Goal: Navigation & Orientation: Find specific page/section

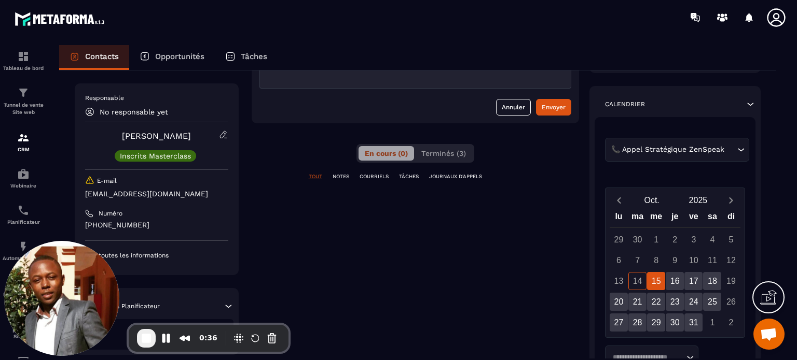
scroll to position [145, 0]
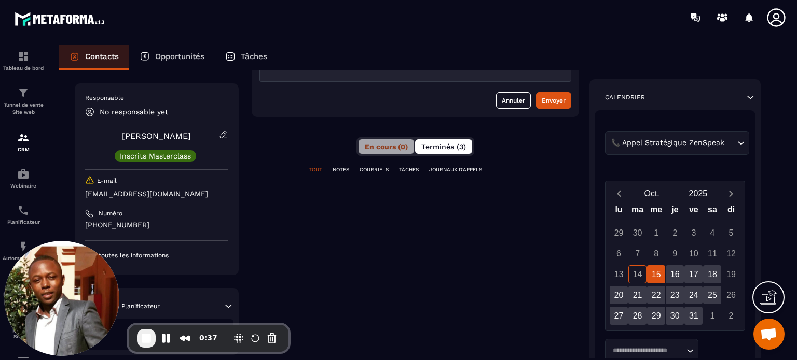
click at [450, 151] on button "Terminés (3)" at bounding box center [443, 146] width 57 height 15
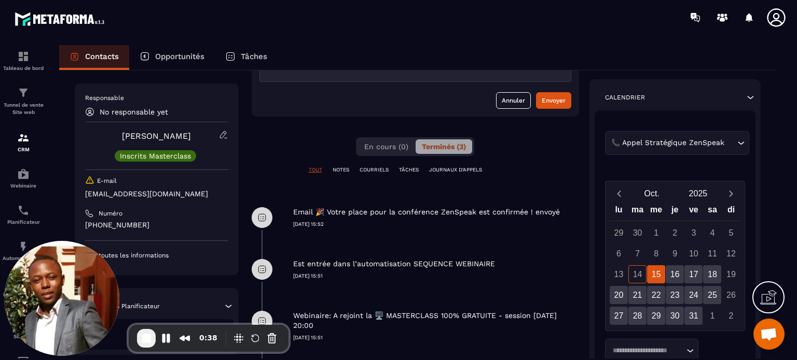
click at [370, 193] on div "Email 🎉 Votre place pour la conférence ZenSpeak est confirmée ! envoyé 14/10/20…" at bounding box center [436, 210] width 286 height 36
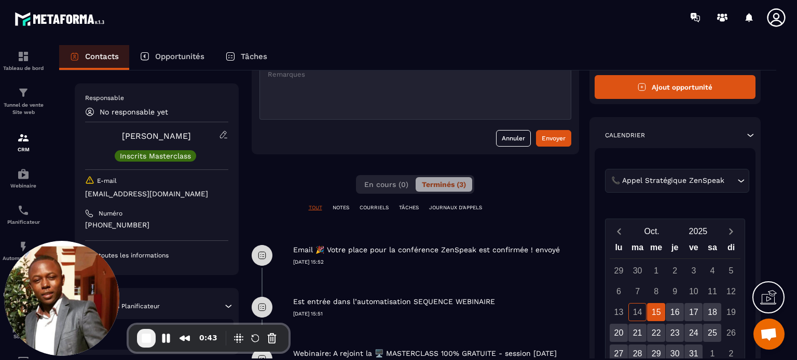
scroll to position [104, 0]
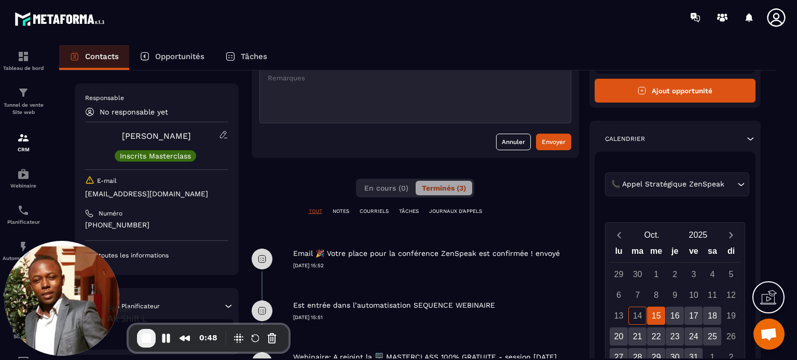
click at [143, 342] on span "End Recording" at bounding box center [146, 338] width 12 height 12
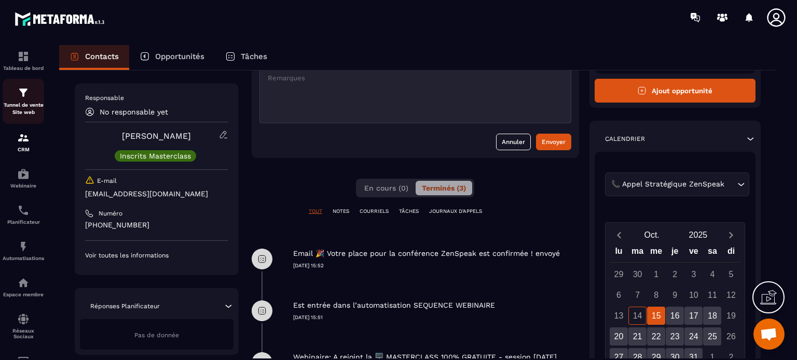
click at [27, 101] on div "Tunnel de vente Site web" at bounding box center [23, 102] width 41 height 30
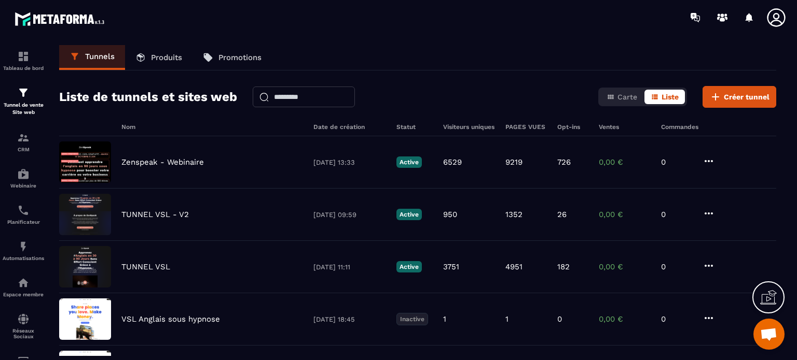
click at [412, 103] on div "Liste de tunnels et sites web Carte Liste Créer tunnel" at bounding box center [417, 97] width 717 height 22
click at [26, 105] on p "Tunnel de vente Site web" at bounding box center [23, 109] width 41 height 15
click at [25, 125] on link "CRM" at bounding box center [23, 142] width 41 height 36
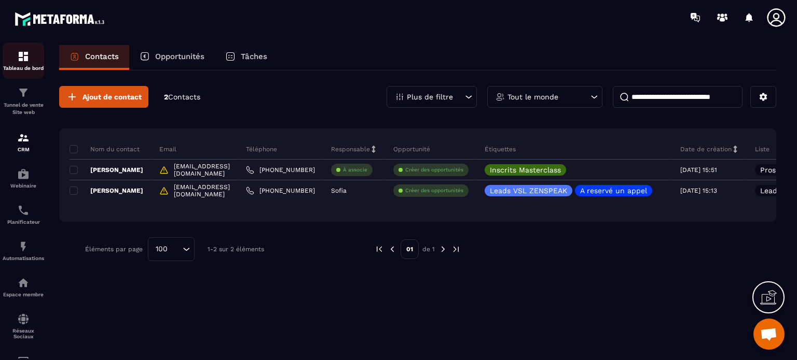
click at [30, 63] on div "Tableau de bord" at bounding box center [23, 60] width 41 height 21
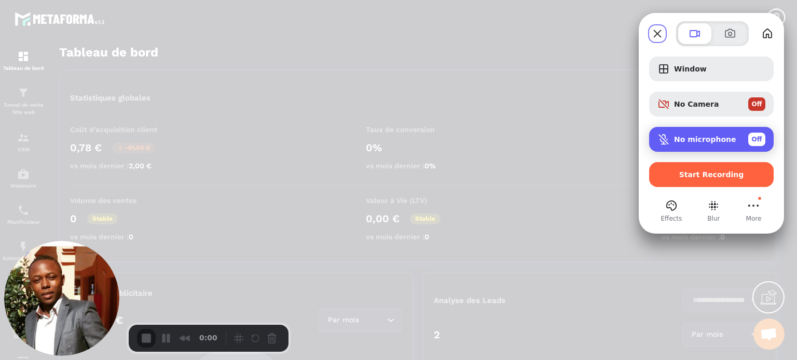
click at [701, 140] on span "No microphone" at bounding box center [705, 139] width 62 height 8
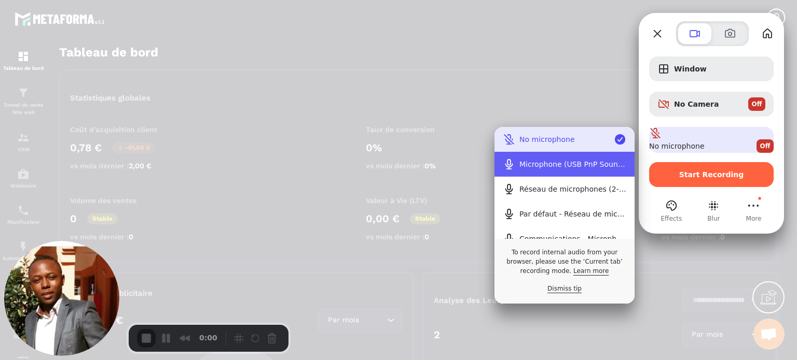
click at [551, 170] on Device\) "Microphone (USB PnP Sound Device)" at bounding box center [564, 164] width 140 height 25
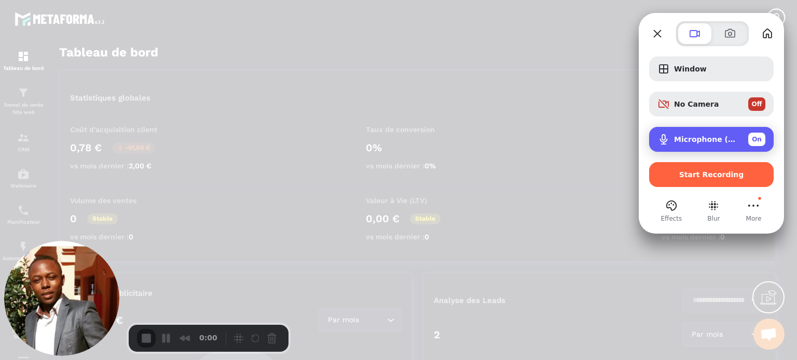
click at [689, 131] on div "Microphone (USB PnP Sound Device) On" at bounding box center [711, 139] width 124 height 25
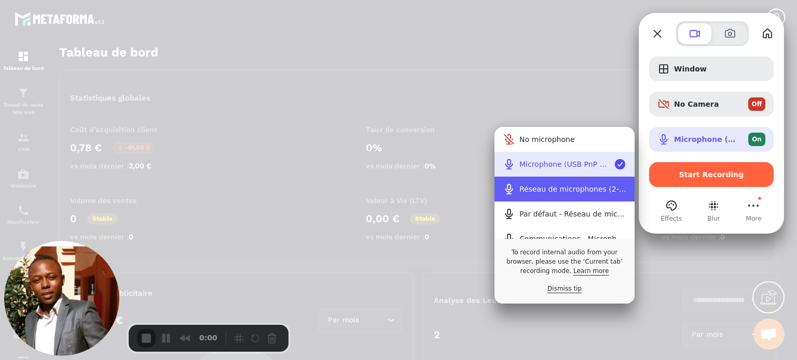
click at [558, 189] on div "Réseau de microphones (2- Technologie Intel® Smart Sound pour microphones numér…" at bounding box center [572, 189] width 107 height 8
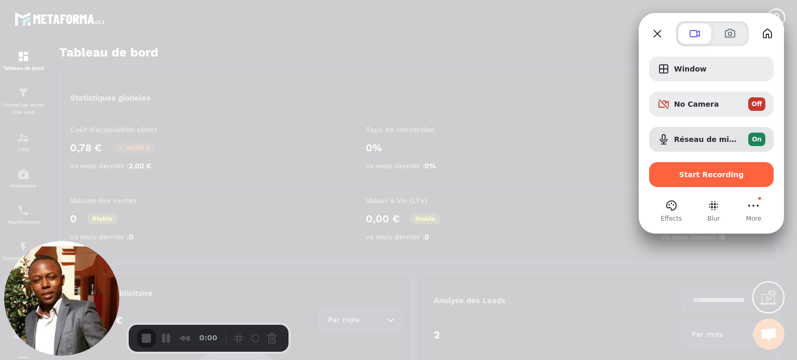
click at [595, 156] on div at bounding box center [398, 180] width 797 height 360
